Goal: Information Seeking & Learning: Learn about a topic

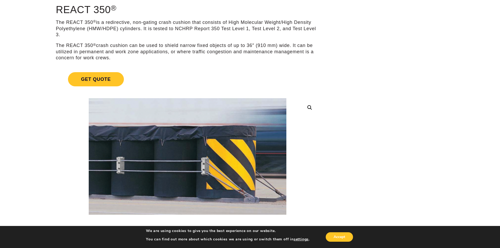
scroll to position [53, 0]
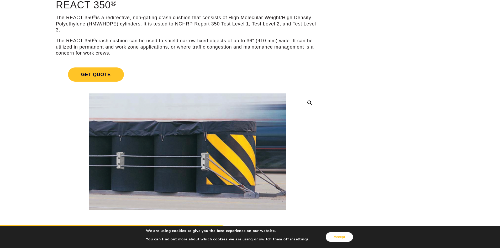
click at [340, 236] on button "Accept" at bounding box center [339, 236] width 27 height 9
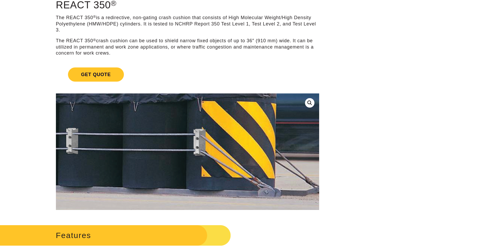
scroll to position [0, 0]
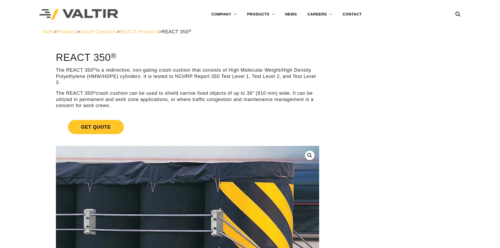
click at [162, 197] on img at bounding box center [191, 209] width 298 height 176
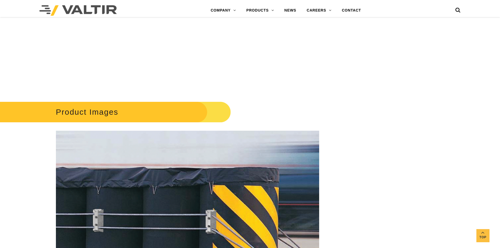
scroll to position [762, 0]
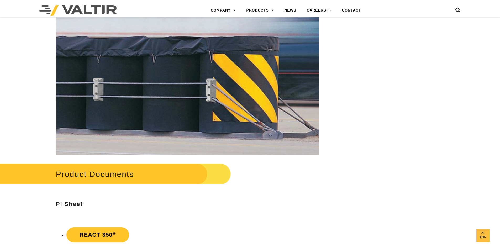
click at [208, 79] on img at bounding box center [187, 77] width 263 height 156
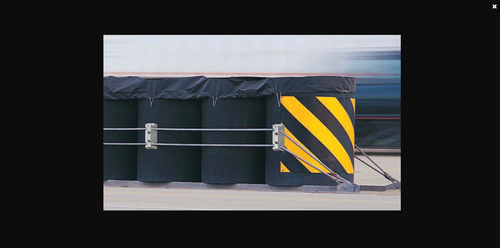
click at [348, 149] on img at bounding box center [252, 123] width 298 height 176
click at [309, 122] on img at bounding box center [252, 123] width 298 height 176
click at [495, 7] on link at bounding box center [495, 6] width 13 height 13
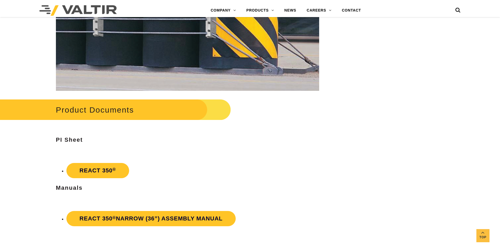
scroll to position [759, 0]
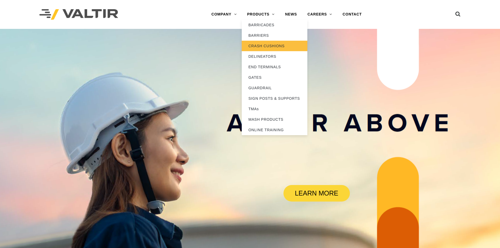
click at [263, 45] on link "CRASH CUSHIONS" at bounding box center [275, 46] width 66 height 11
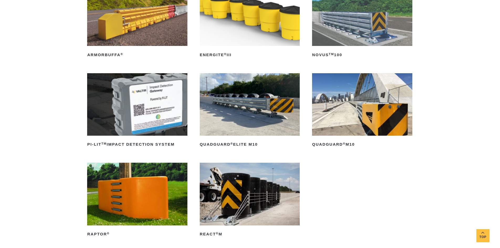
scroll to position [131, 0]
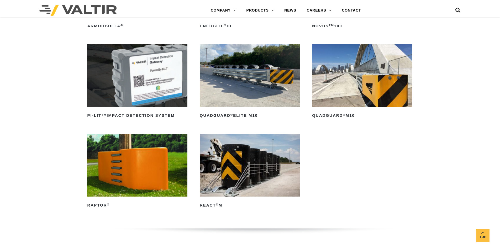
click at [237, 167] on img at bounding box center [250, 165] width 100 height 63
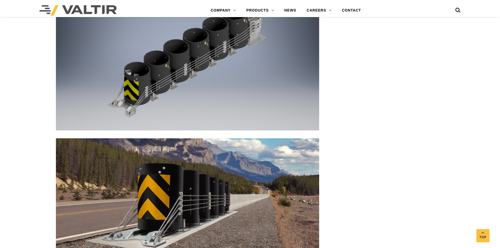
scroll to position [1655, 0]
